Goal: Information Seeking & Learning: Check status

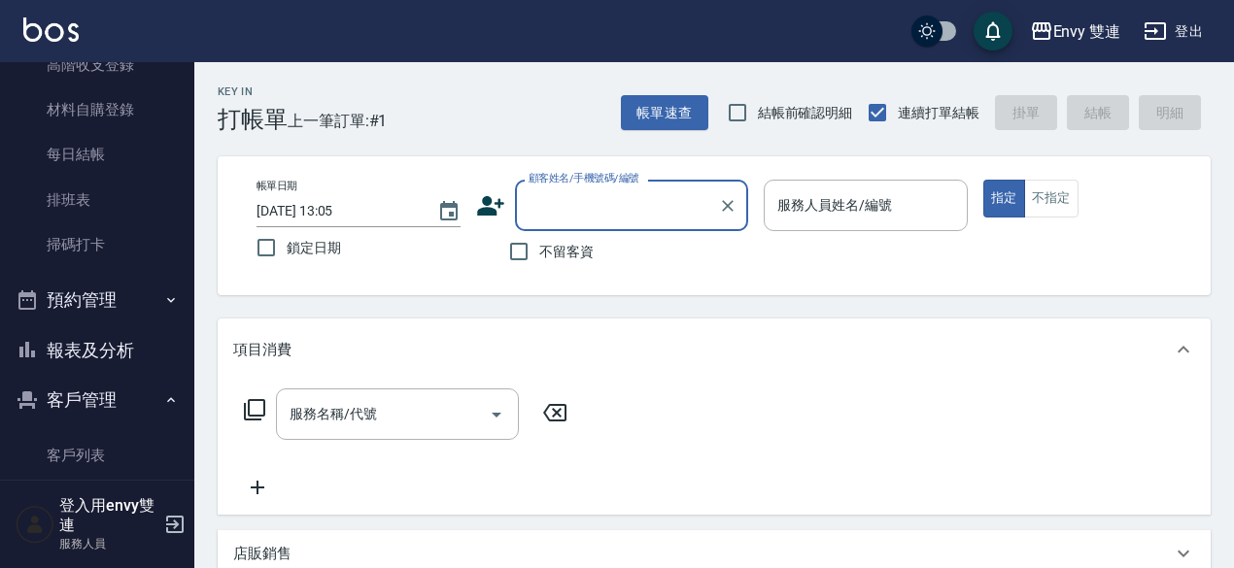
scroll to position [316, 0]
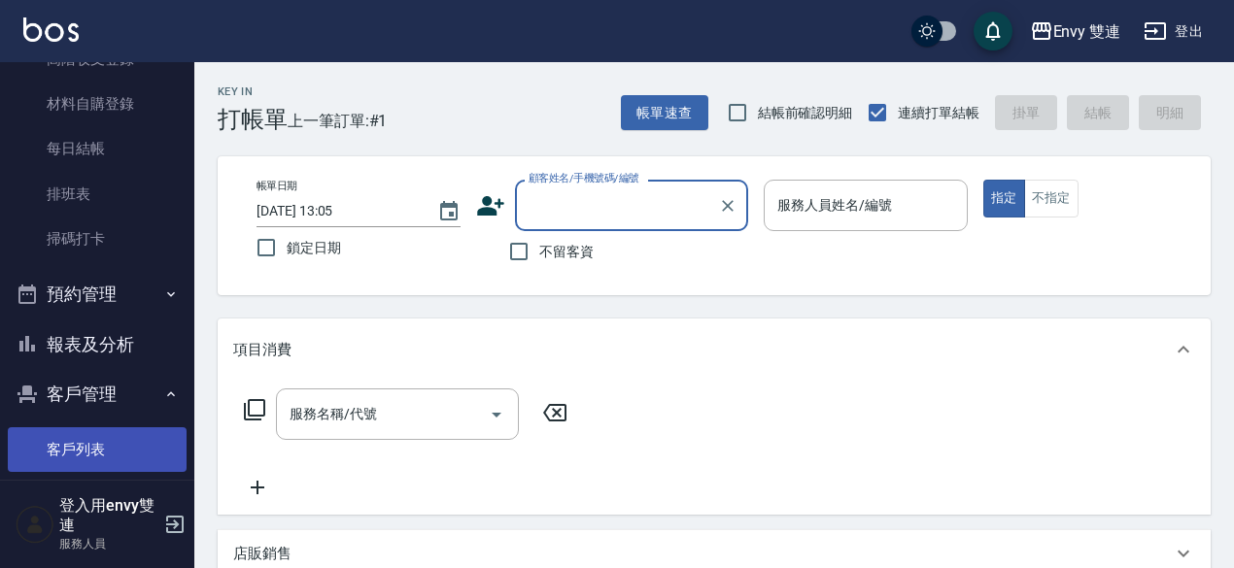
click at [107, 447] on link "客戶列表" at bounding box center [97, 449] width 179 height 45
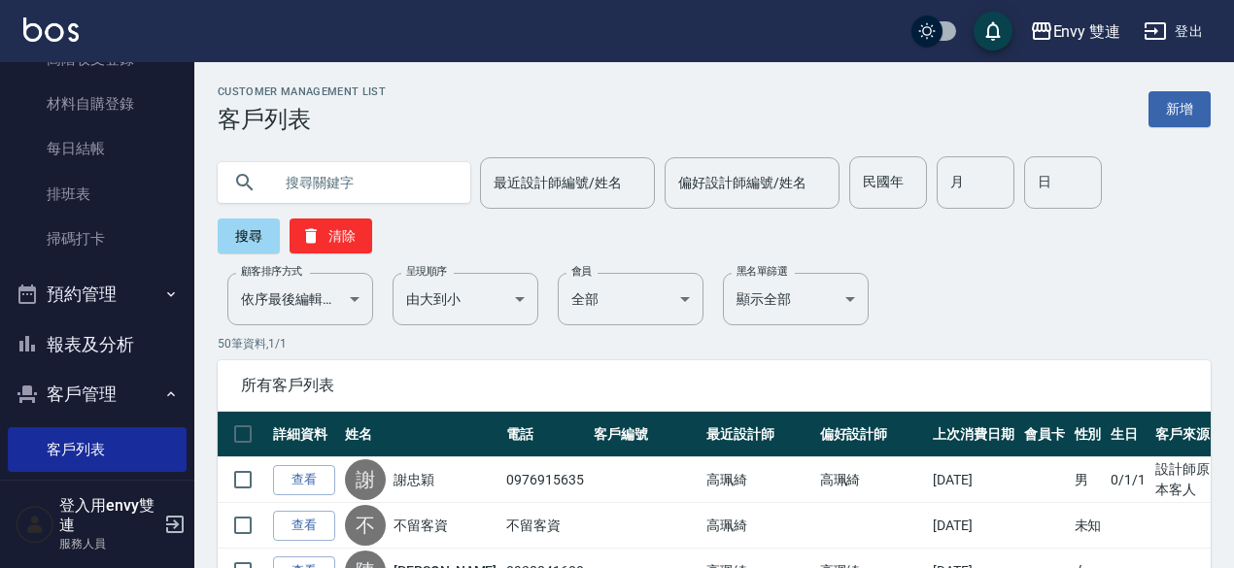
click at [306, 177] on input "text" at bounding box center [363, 182] width 183 height 52
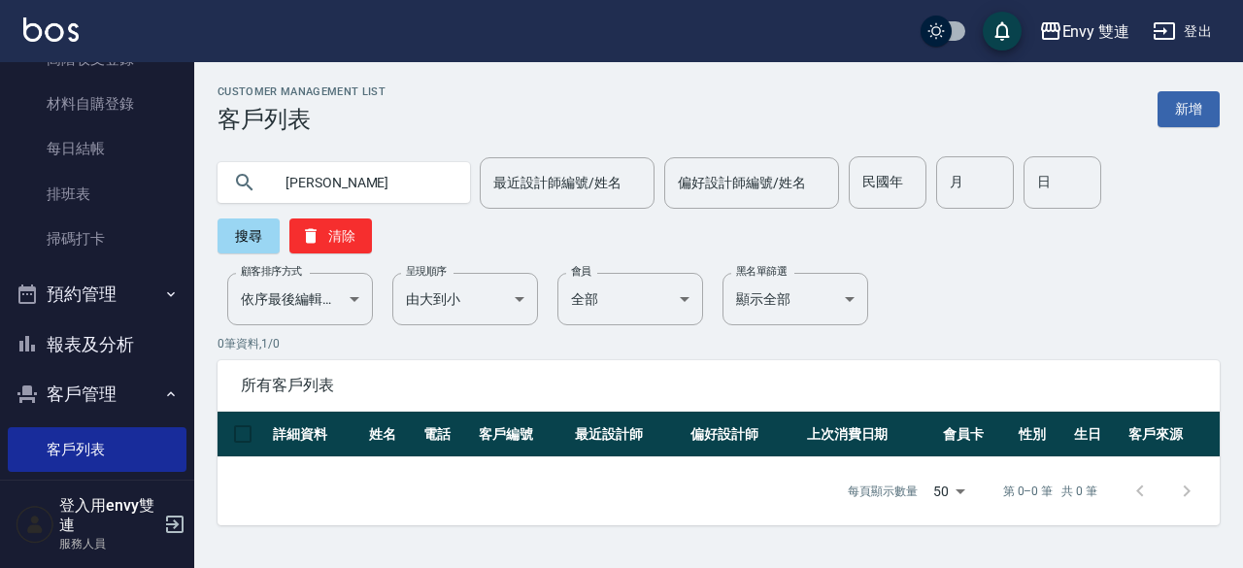
type input "[PERSON_NAME]"
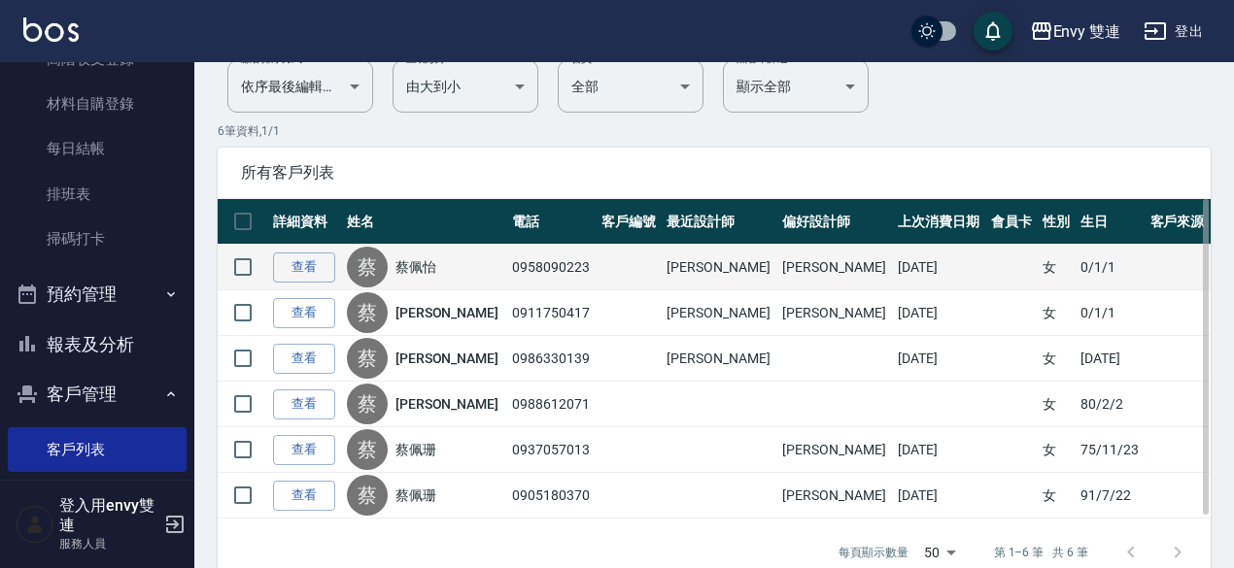
scroll to position [214, 0]
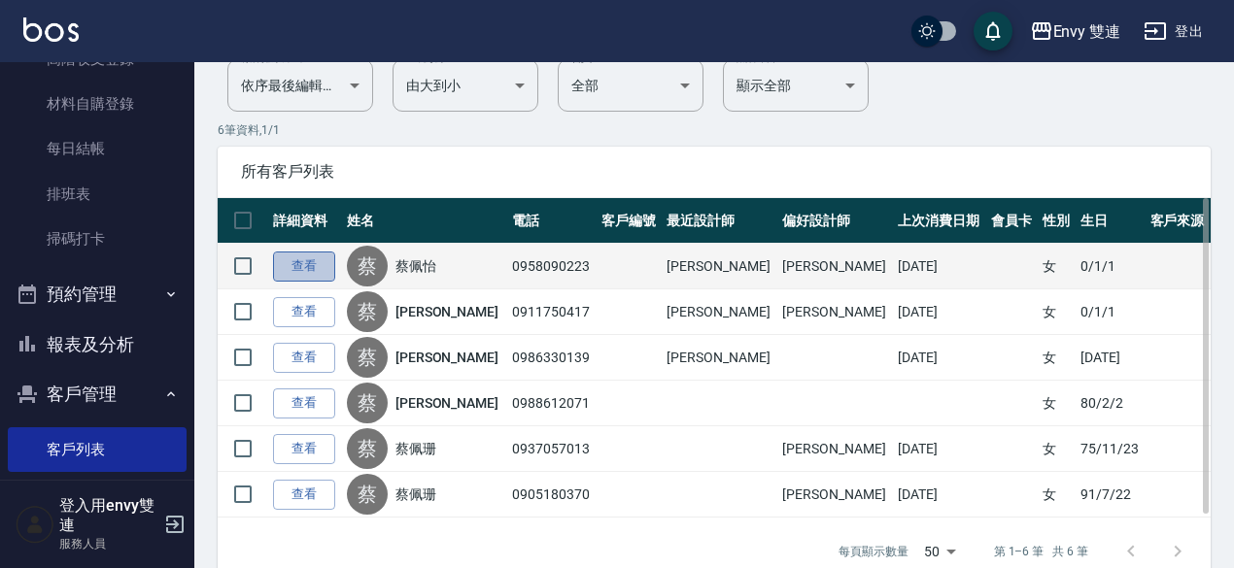
click at [326, 269] on link "查看" at bounding box center [304, 267] width 62 height 30
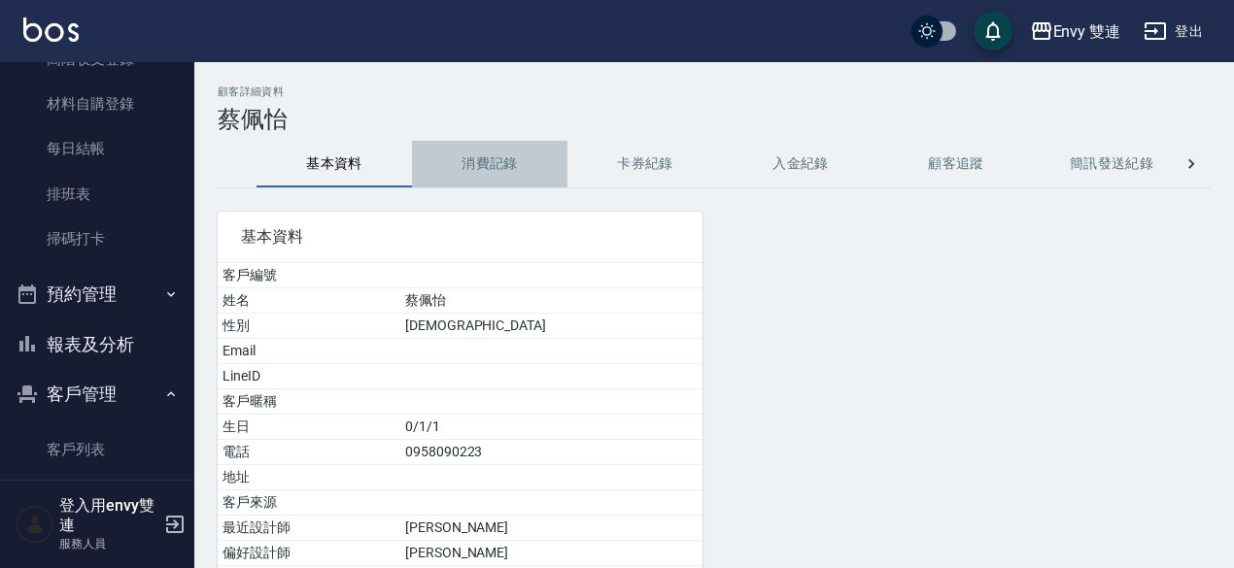
click at [526, 162] on button "消費記錄" at bounding box center [489, 164] width 155 height 47
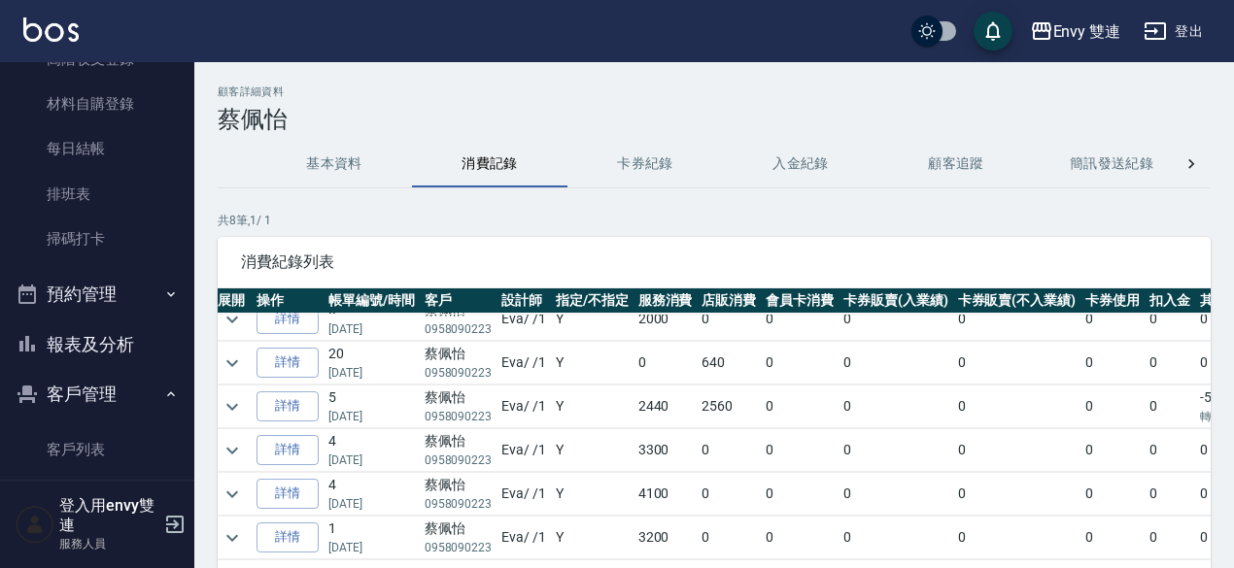
scroll to position [16, 4]
click at [309, 405] on link "詳情" at bounding box center [288, 406] width 62 height 30
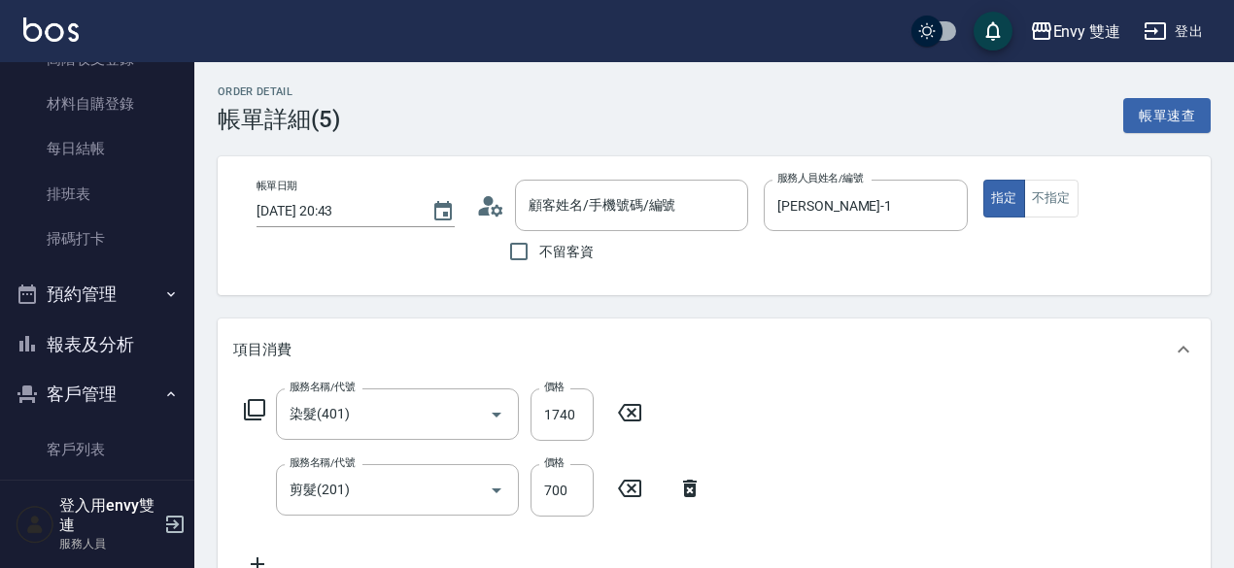
scroll to position [420, 0]
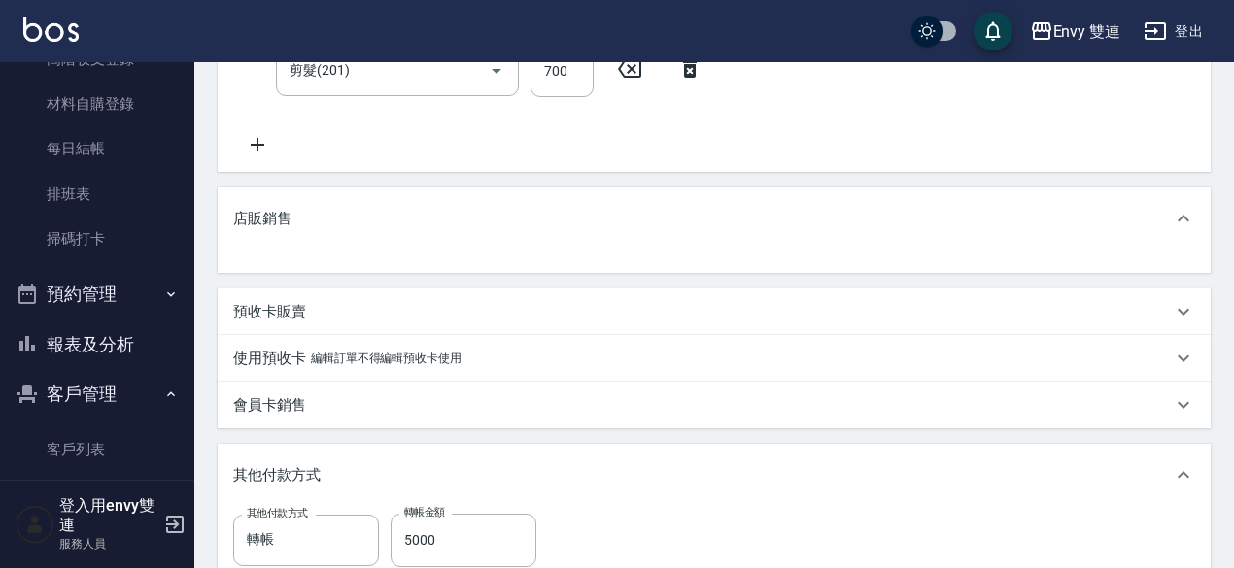
type input "[PERSON_NAME]/0958090223/"
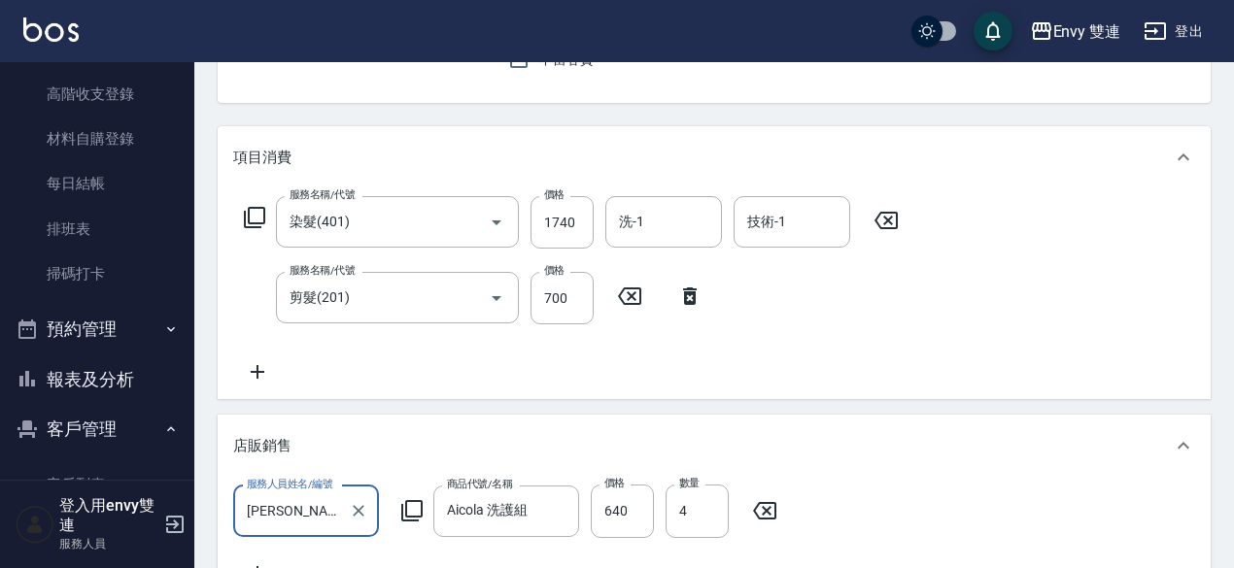
scroll to position [412, 0]
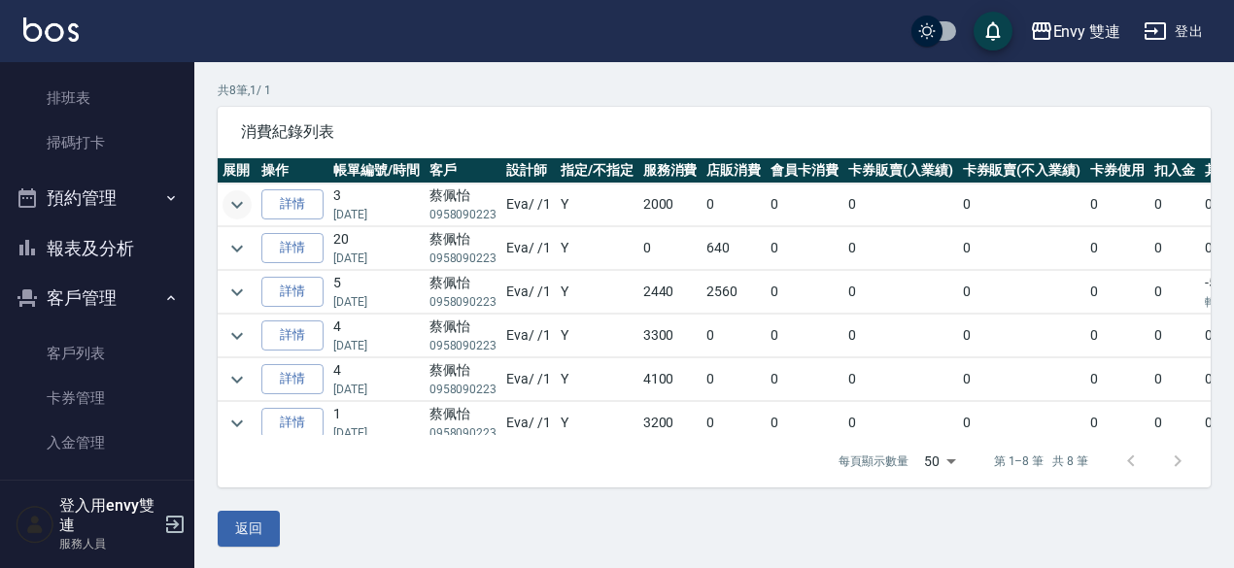
click at [235, 213] on icon "expand row" at bounding box center [236, 204] width 23 height 23
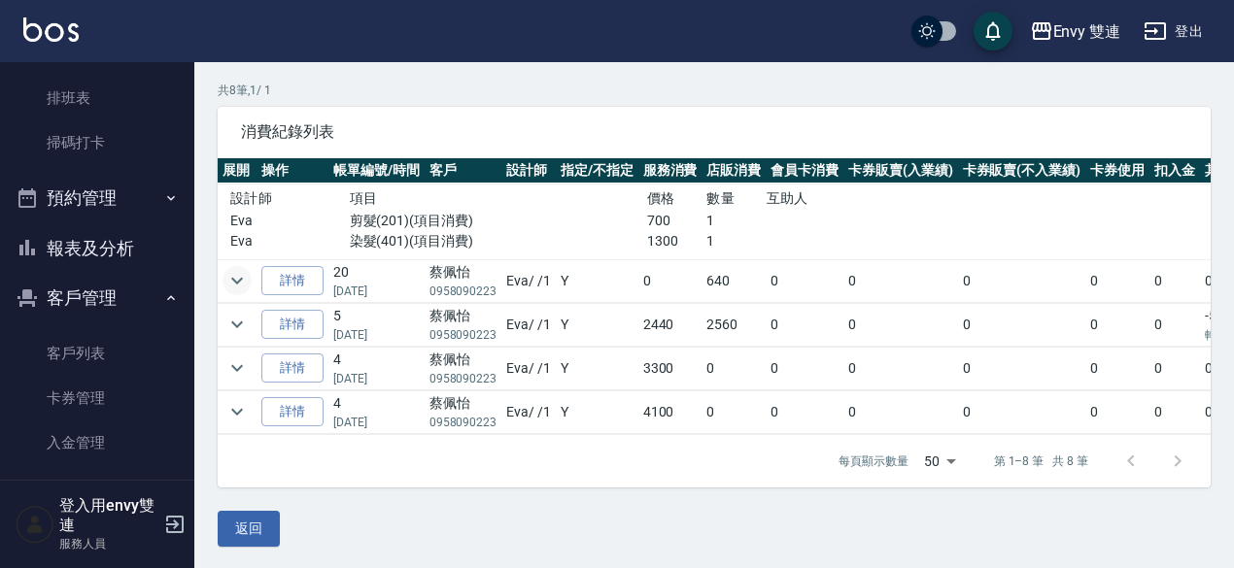
scroll to position [49, 0]
click at [234, 316] on icon "expand row" at bounding box center [236, 323] width 23 height 23
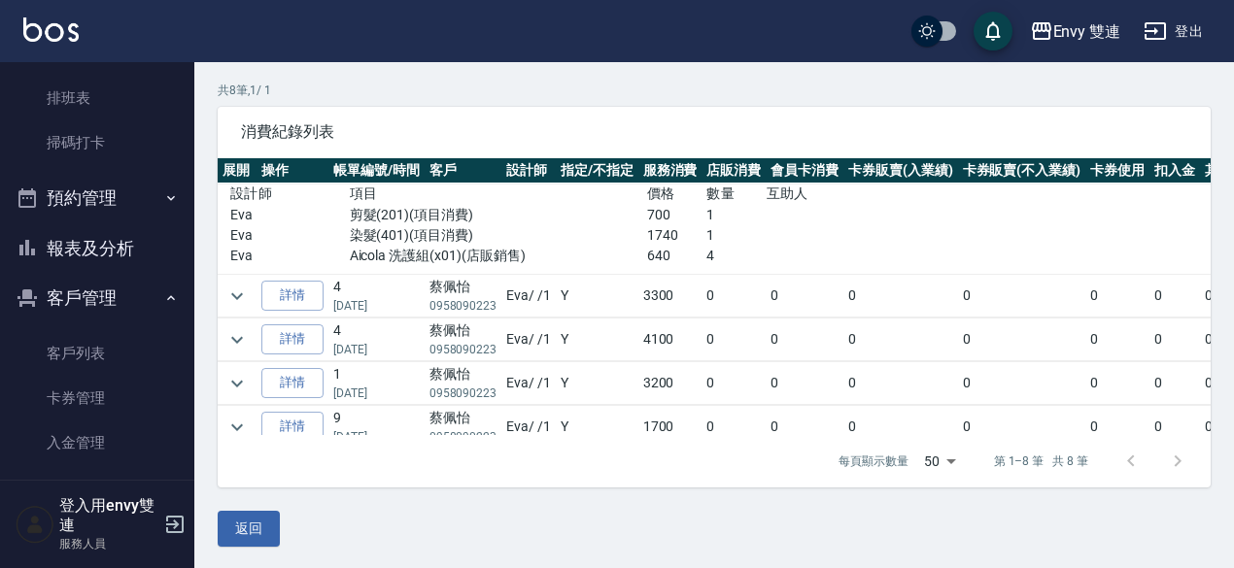
scroll to position [221, 0]
click at [246, 290] on icon "expand row" at bounding box center [236, 295] width 23 height 23
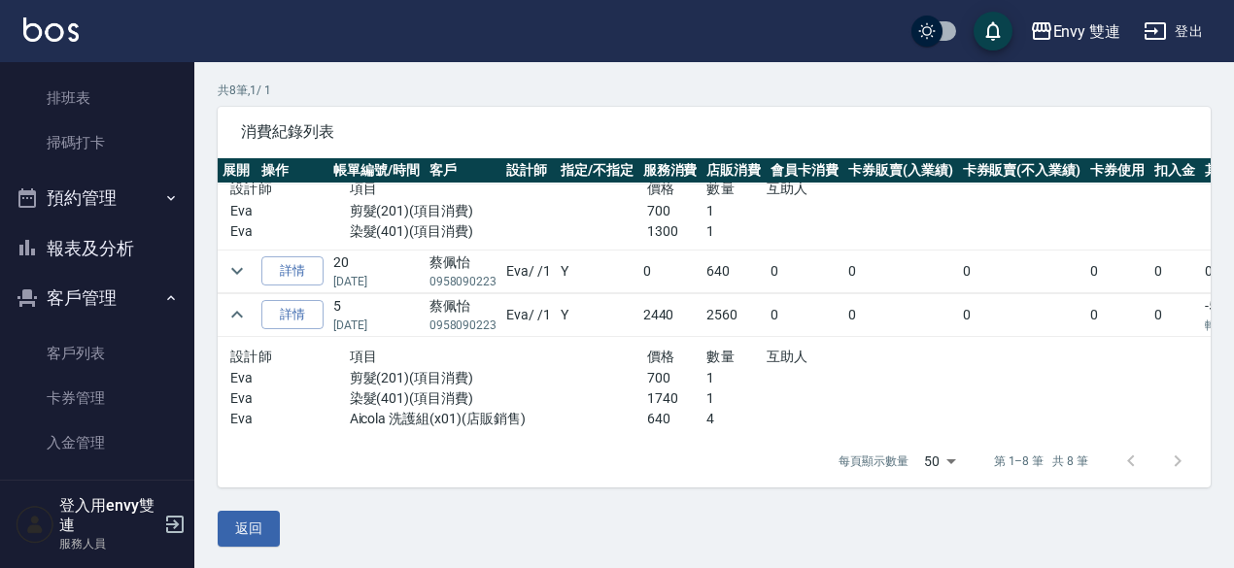
scroll to position [54, 0]
click at [237, 277] on icon "expand row" at bounding box center [236, 273] width 23 height 23
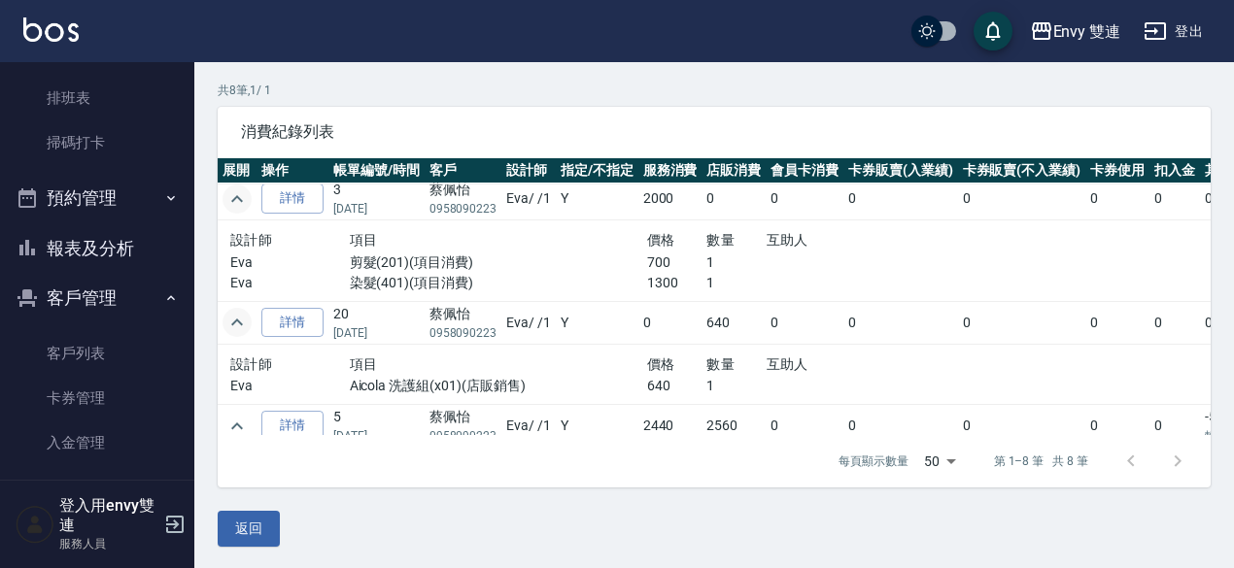
scroll to position [0, 0]
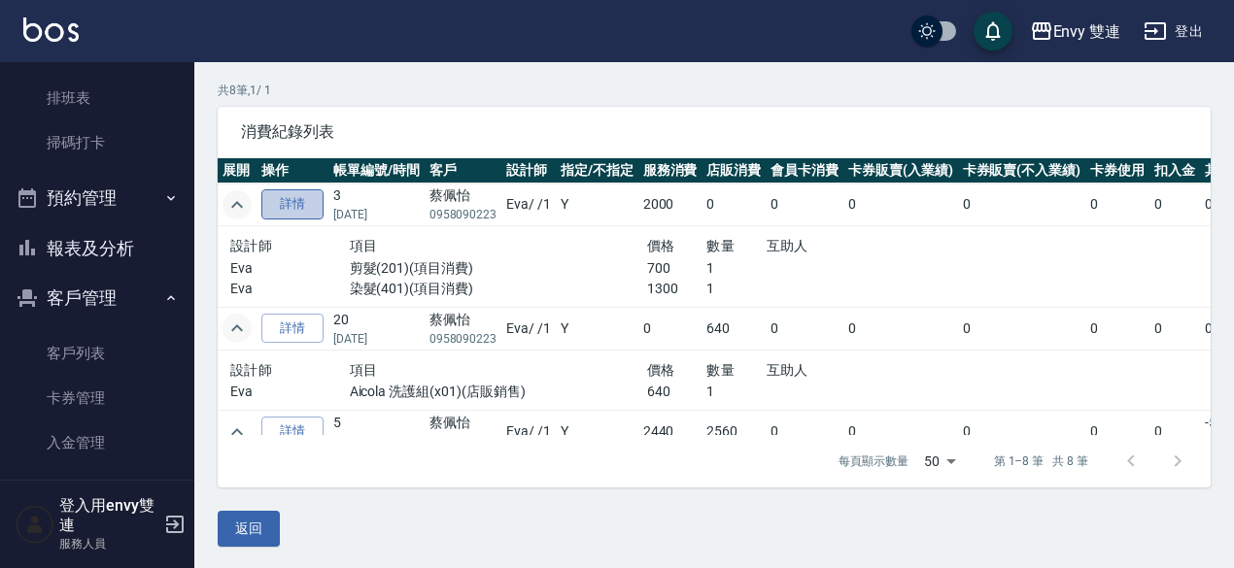
click at [287, 200] on link "詳情" at bounding box center [292, 204] width 62 height 30
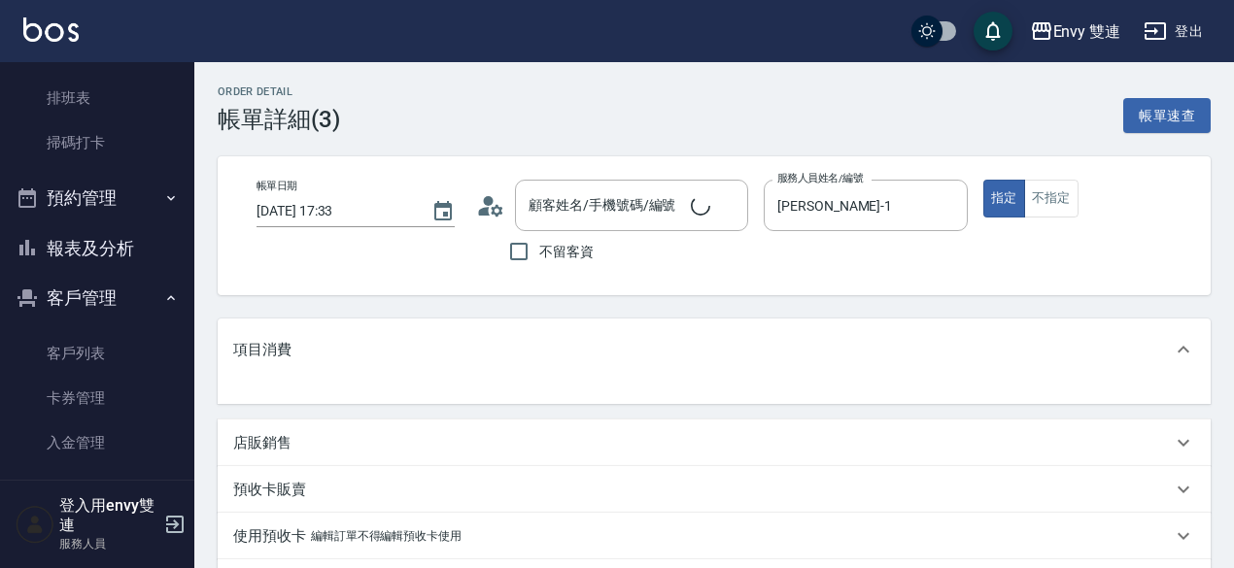
type input "[PERSON_NAME]/0958090223/"
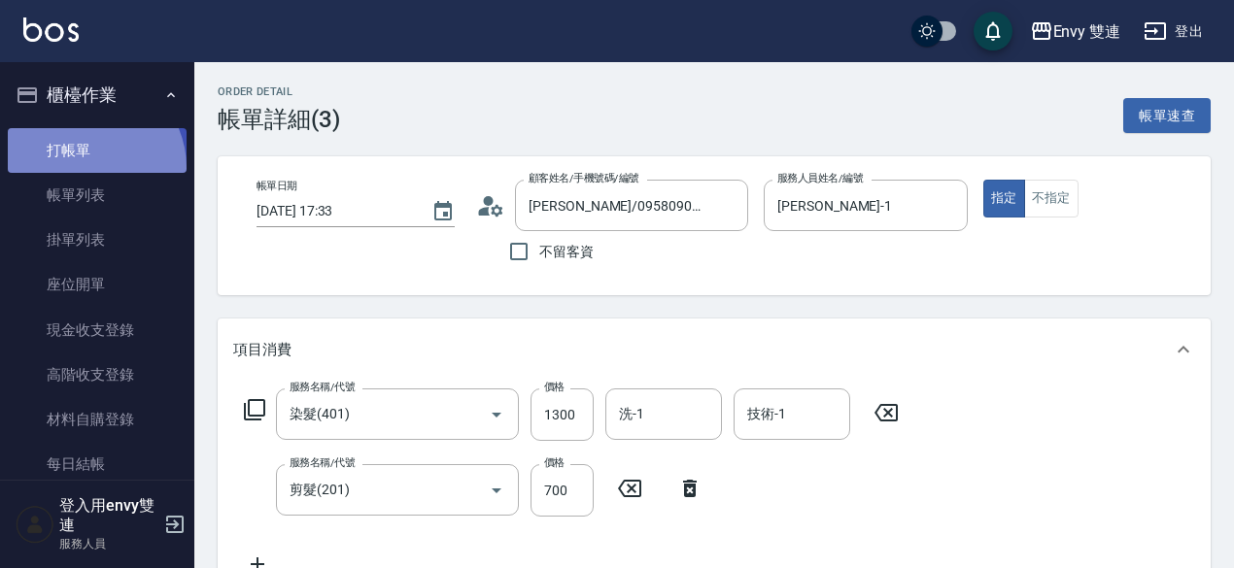
click at [85, 167] on link "打帳單" at bounding box center [97, 150] width 179 height 45
